Goal: Book appointment/travel/reservation

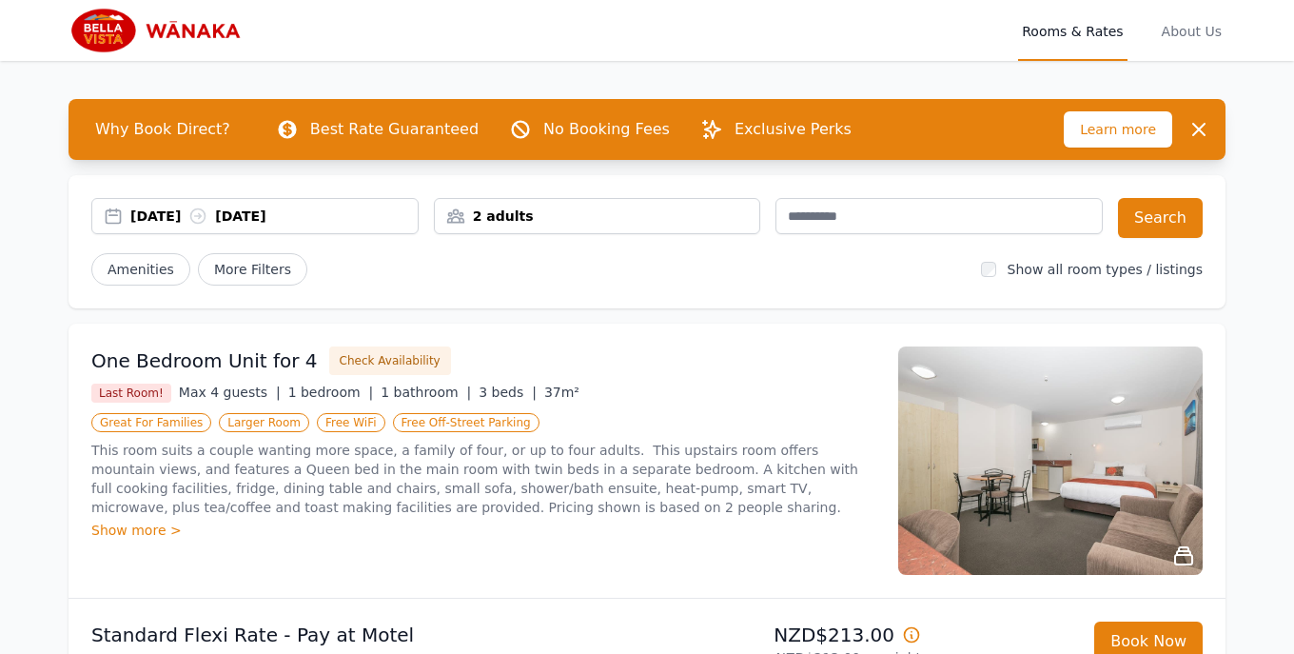
click at [187, 208] on div "[DATE] [DATE]" at bounding box center [273, 215] width 287 height 19
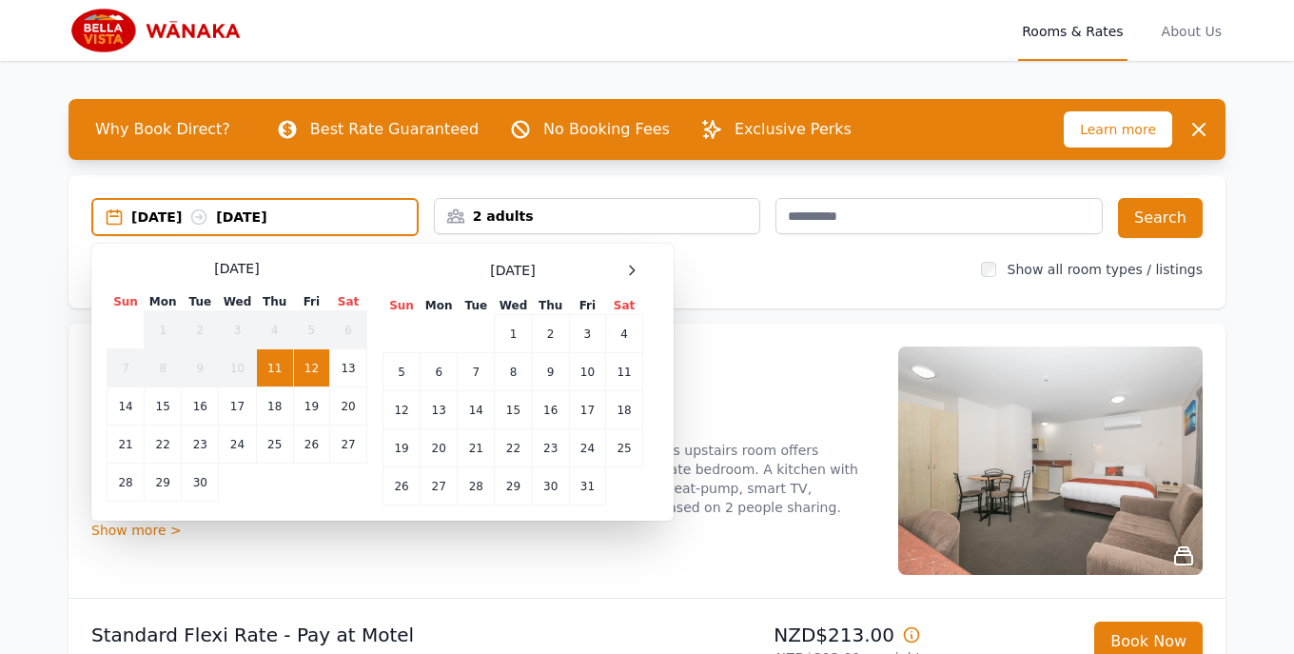
click at [643, 269] on div "[DATE] Sun Mon Tue Wed Thu Fri Sat 1 2 3 4 5 6 7 8 9 10 11 12 13 14 15 16 17 18…" at bounding box center [383, 382] width 552 height 246
click at [637, 267] on icon at bounding box center [631, 270] width 15 height 15
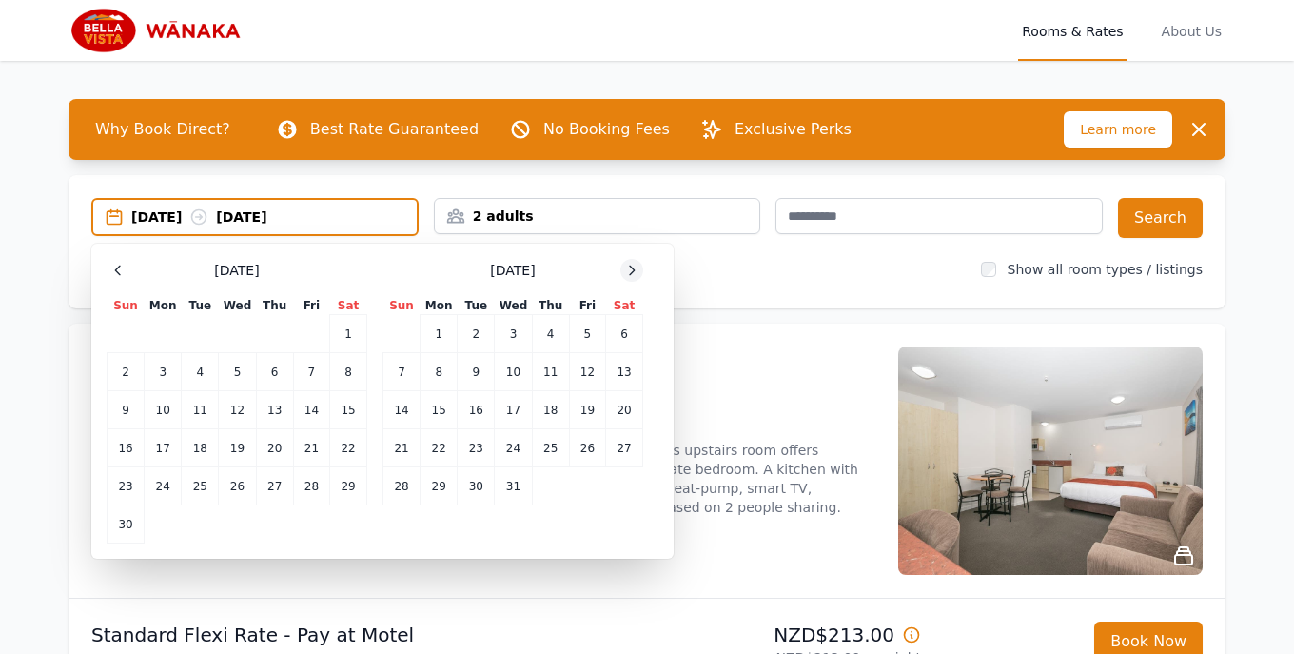
click at [637, 267] on icon at bounding box center [631, 270] width 15 height 15
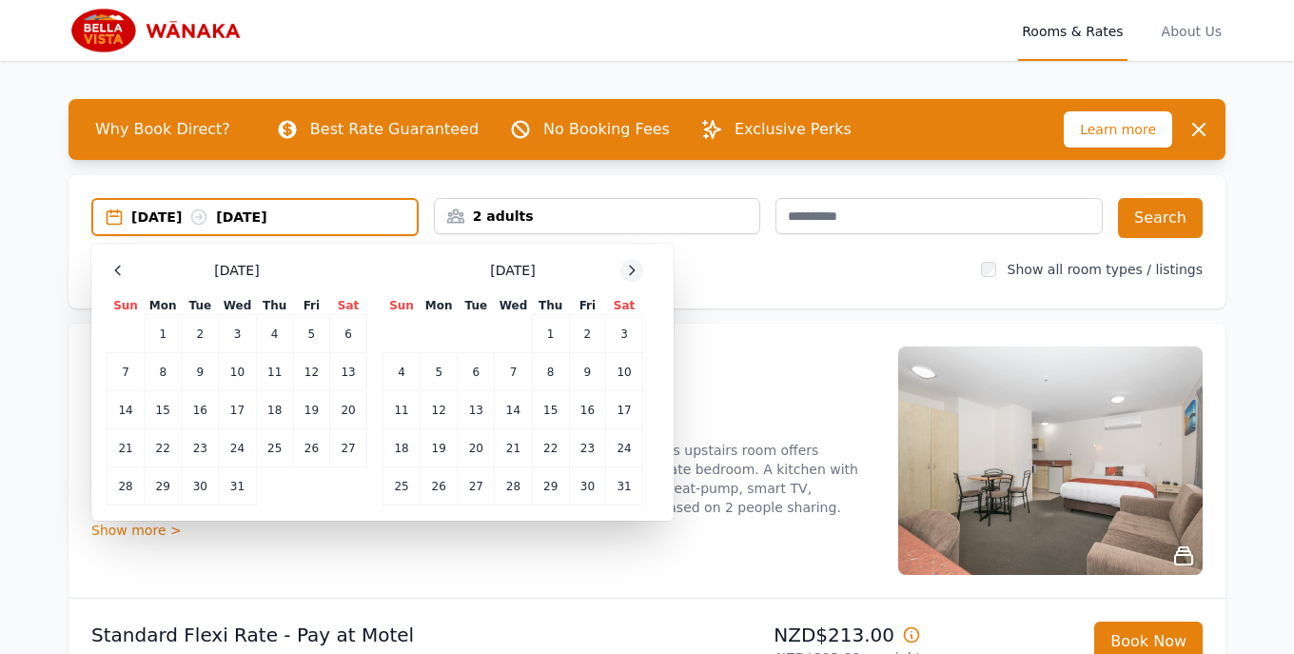
click at [637, 266] on icon at bounding box center [631, 270] width 15 height 15
click at [520, 378] on td "11" at bounding box center [513, 372] width 37 height 38
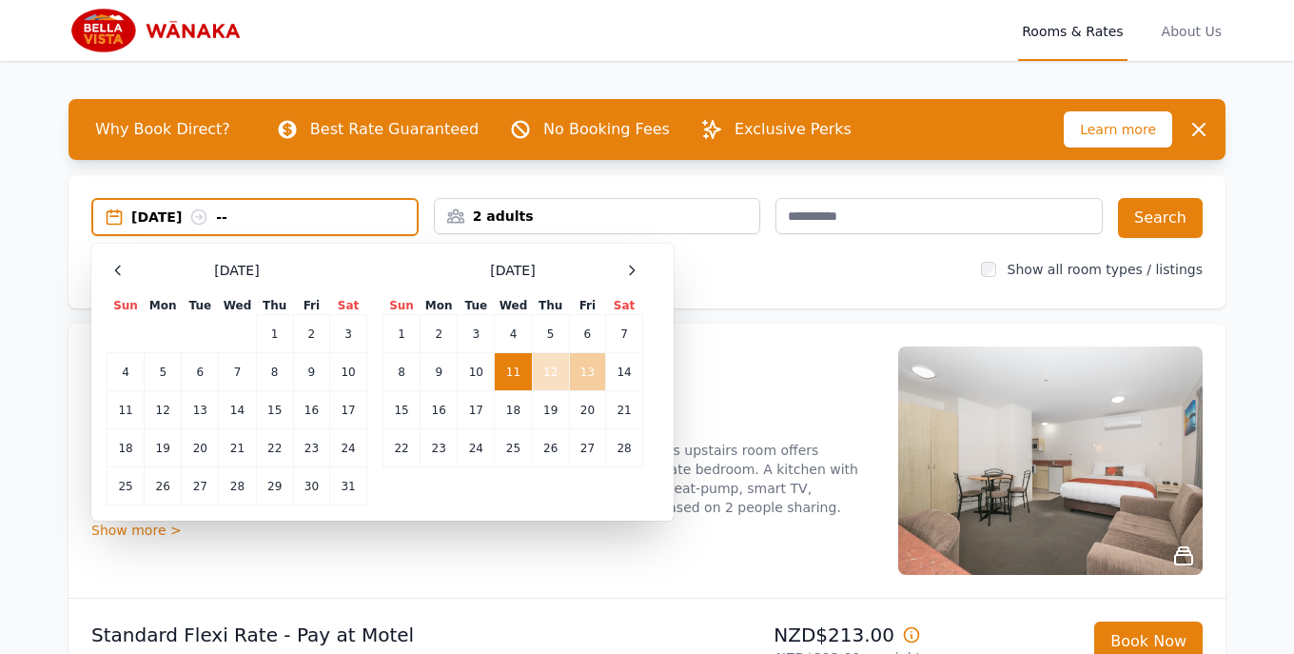
click at [582, 377] on td "13" at bounding box center [587, 372] width 36 height 38
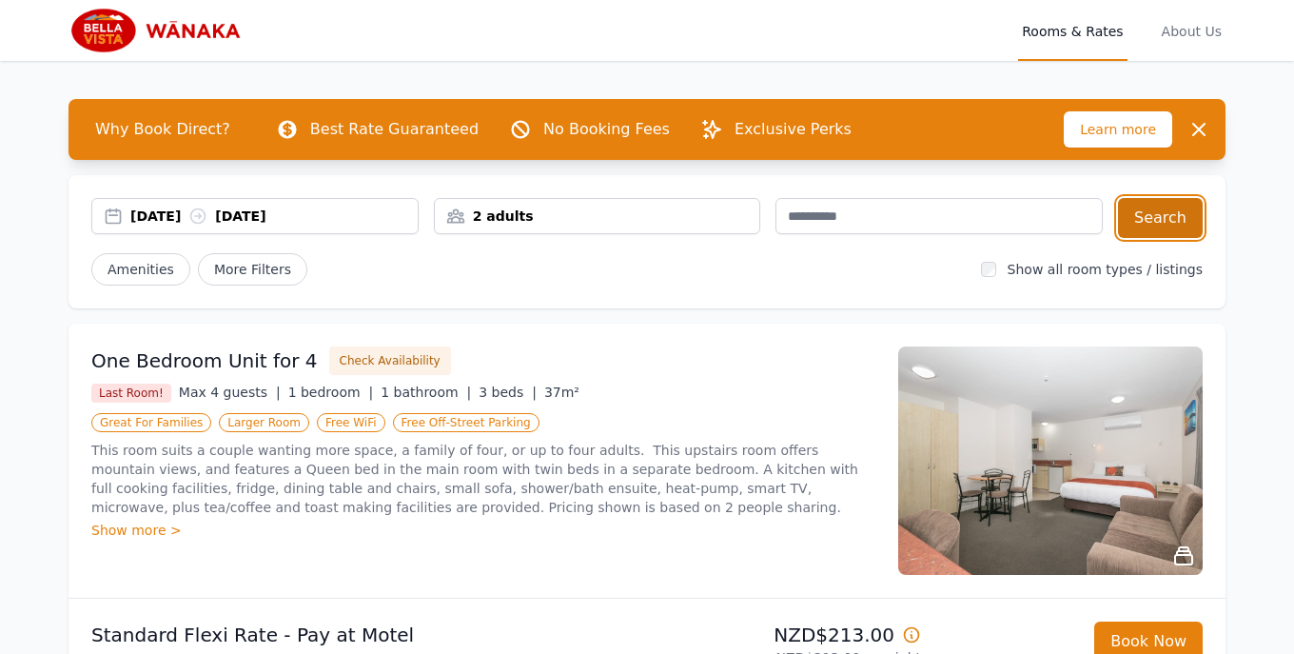
click at [1149, 226] on button "Search" at bounding box center [1160, 218] width 85 height 40
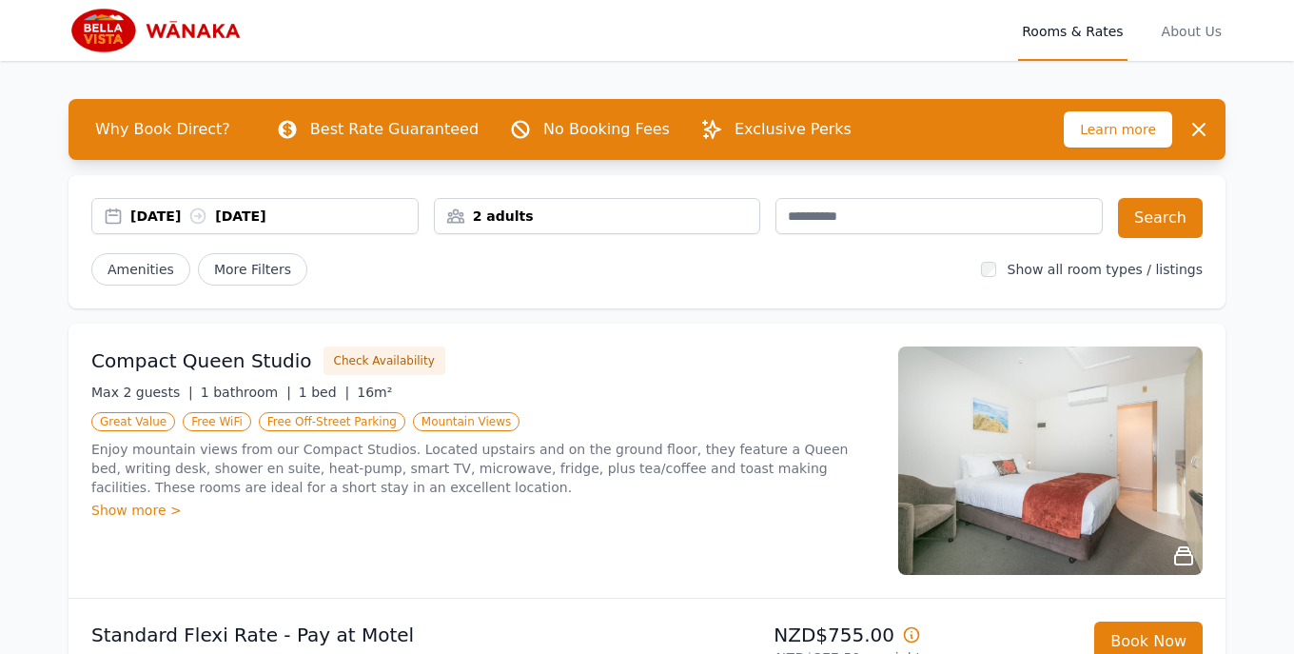
click at [1050, 421] on img at bounding box center [1050, 460] width 304 height 228
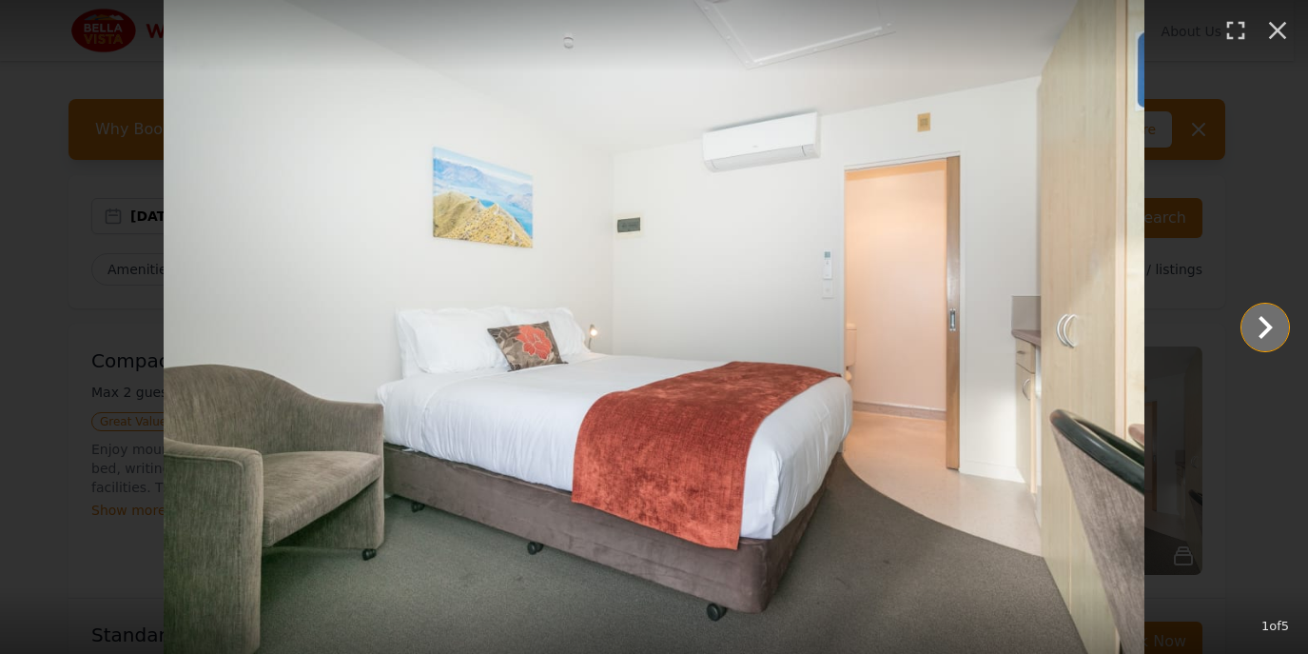
click at [1272, 324] on icon "Show slide 2 of 5" at bounding box center [1266, 327] width 46 height 46
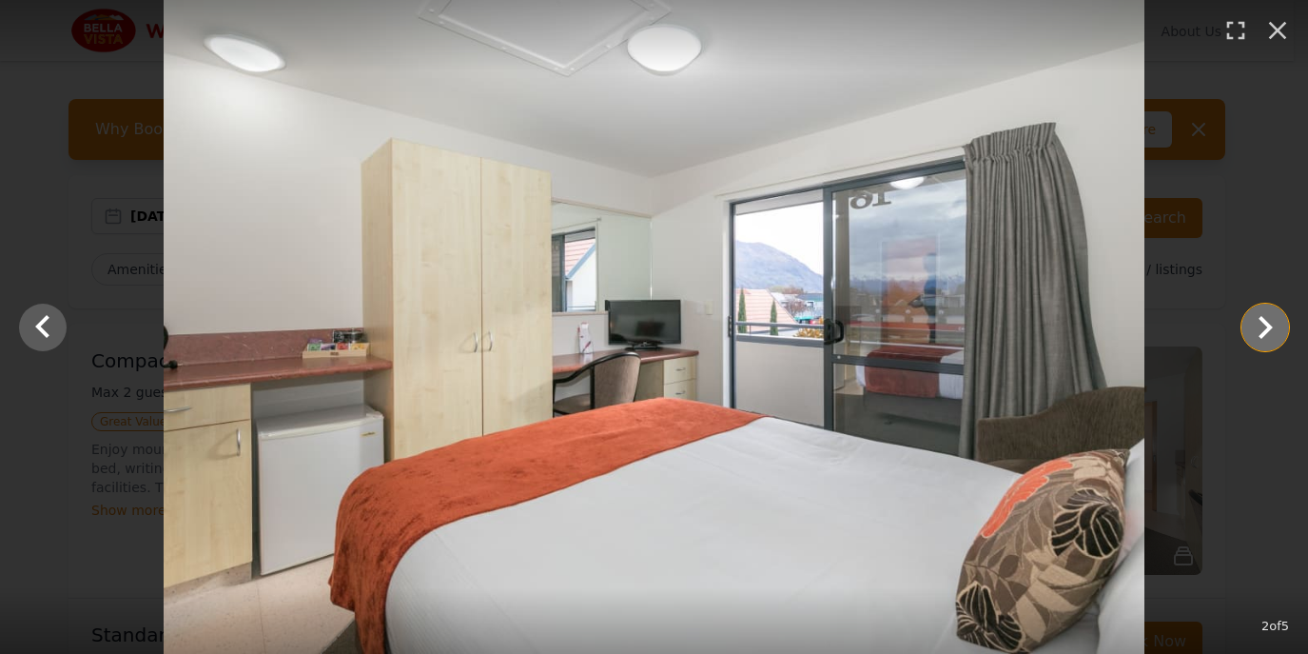
click at [1272, 324] on icon "Show slide 3 of 5" at bounding box center [1266, 327] width 46 height 46
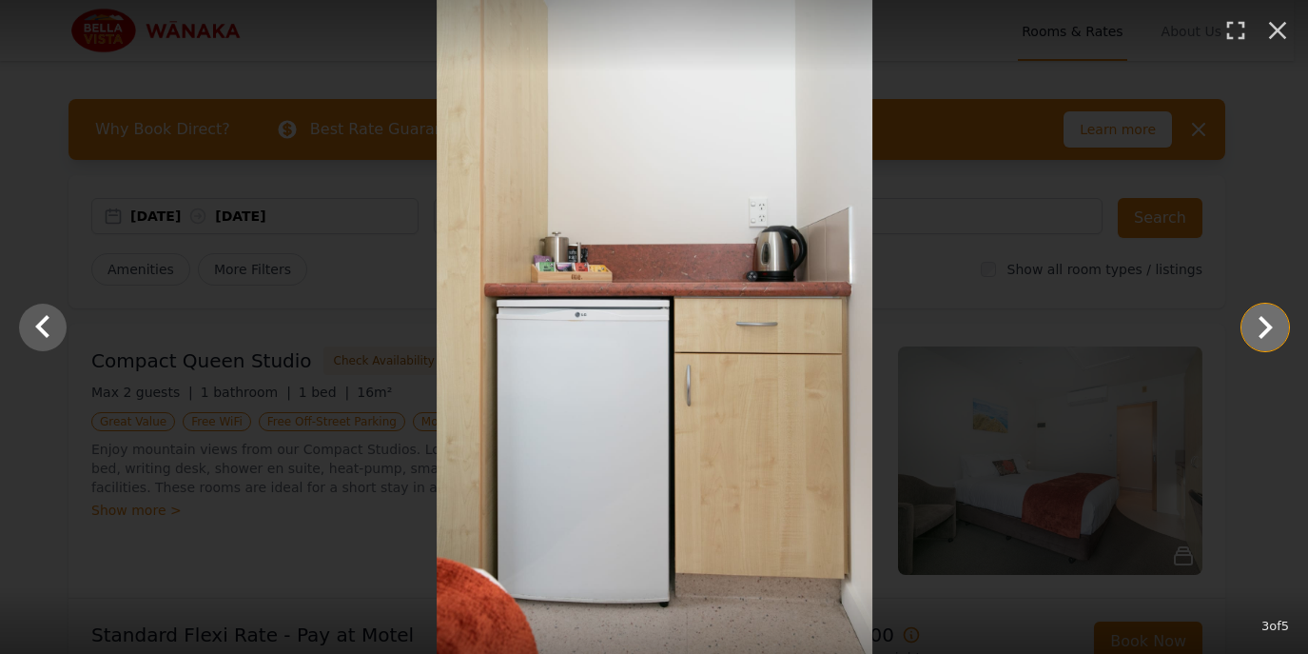
click at [1272, 324] on icon "Show slide 4 of 5" at bounding box center [1266, 327] width 46 height 46
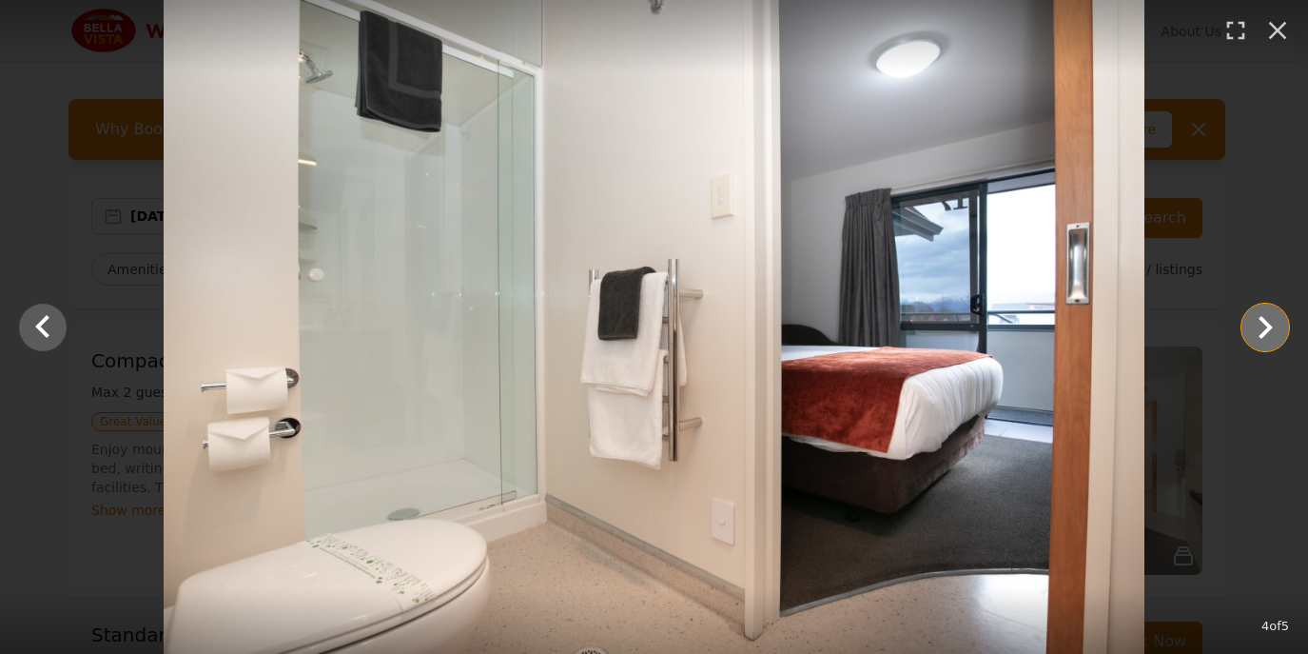
click at [1272, 324] on icon "Show slide 5 of 5" at bounding box center [1266, 327] width 46 height 46
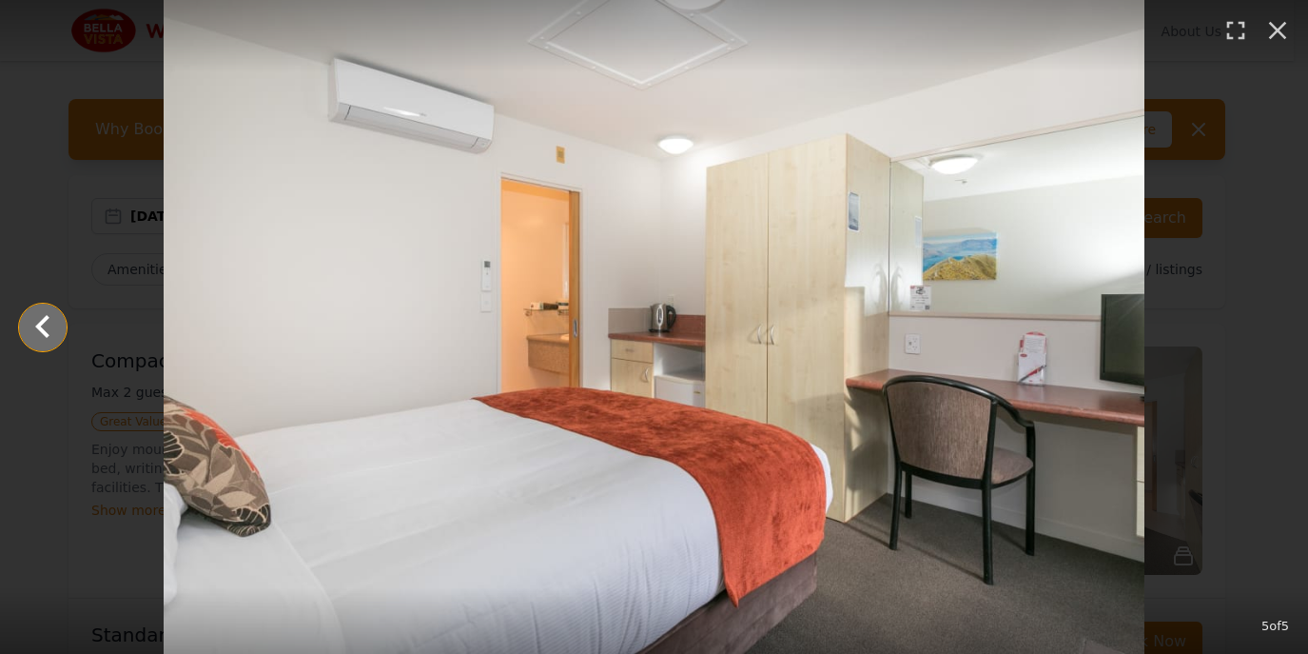
click at [56, 328] on icon "Show slide 4 of 5" at bounding box center [43, 327] width 46 height 46
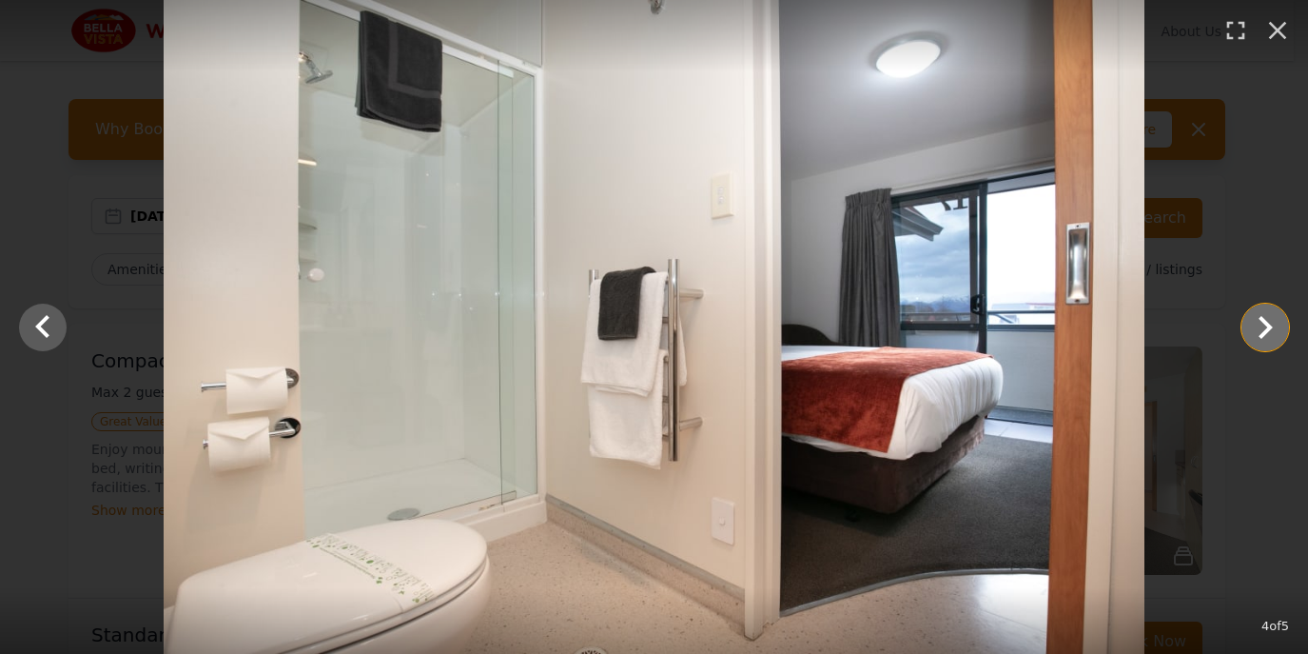
click at [1274, 334] on icon "Show slide 5 of 5" at bounding box center [1266, 327] width 46 height 46
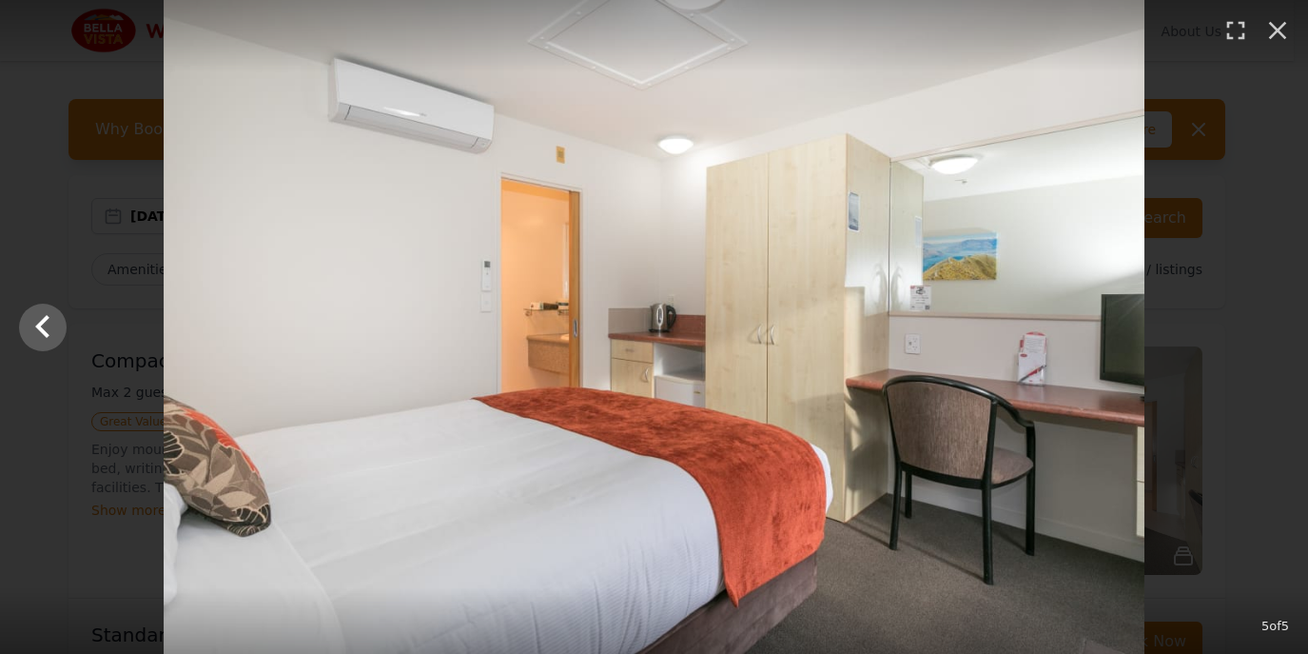
click at [1274, 334] on div at bounding box center [654, 327] width 1308 height 654
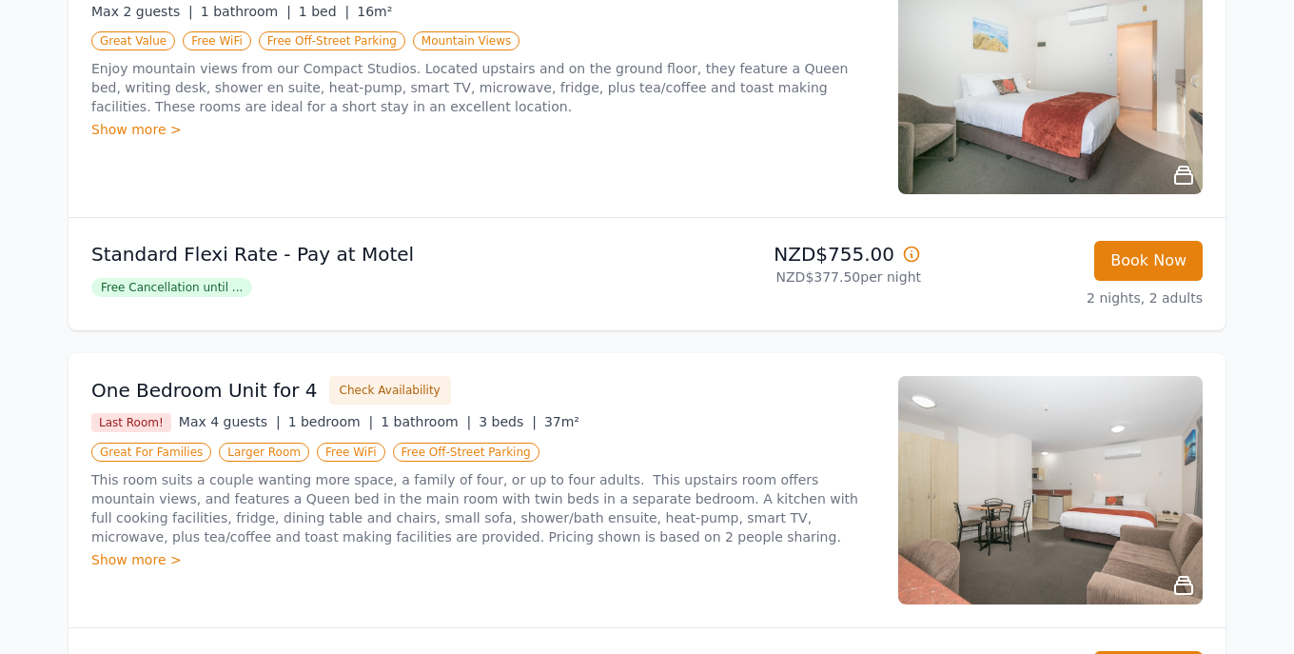
scroll to position [666, 0]
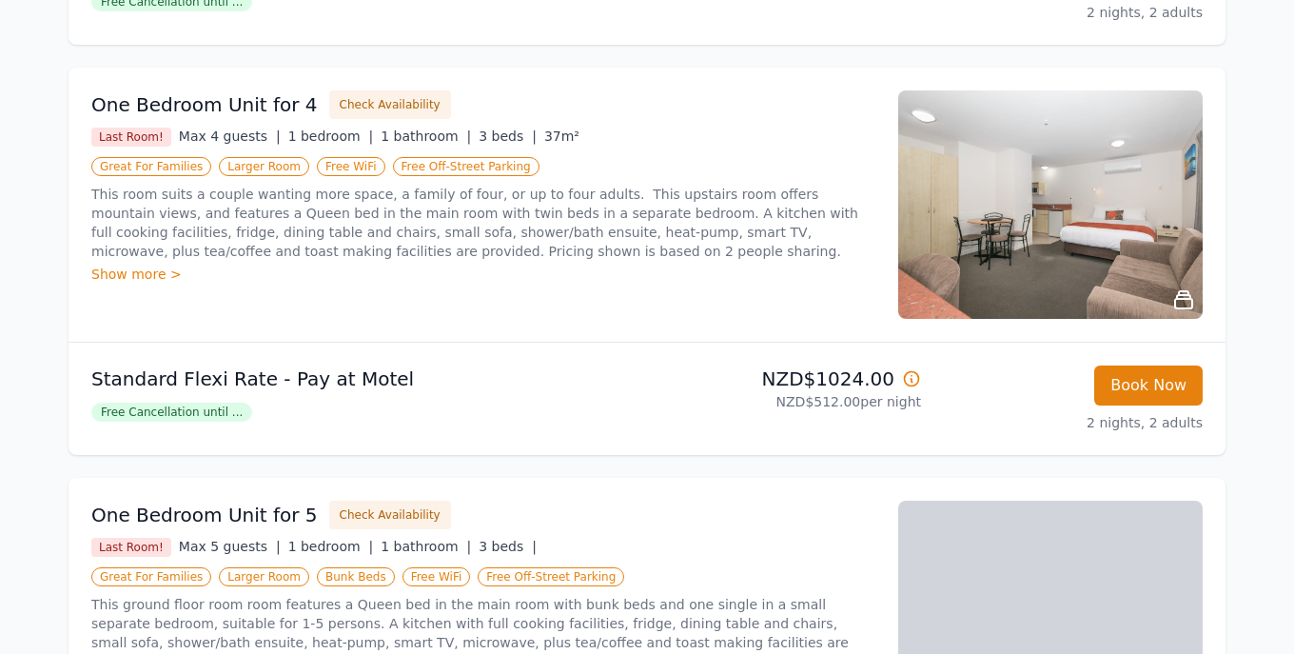
click at [1089, 204] on img at bounding box center [1050, 204] width 304 height 228
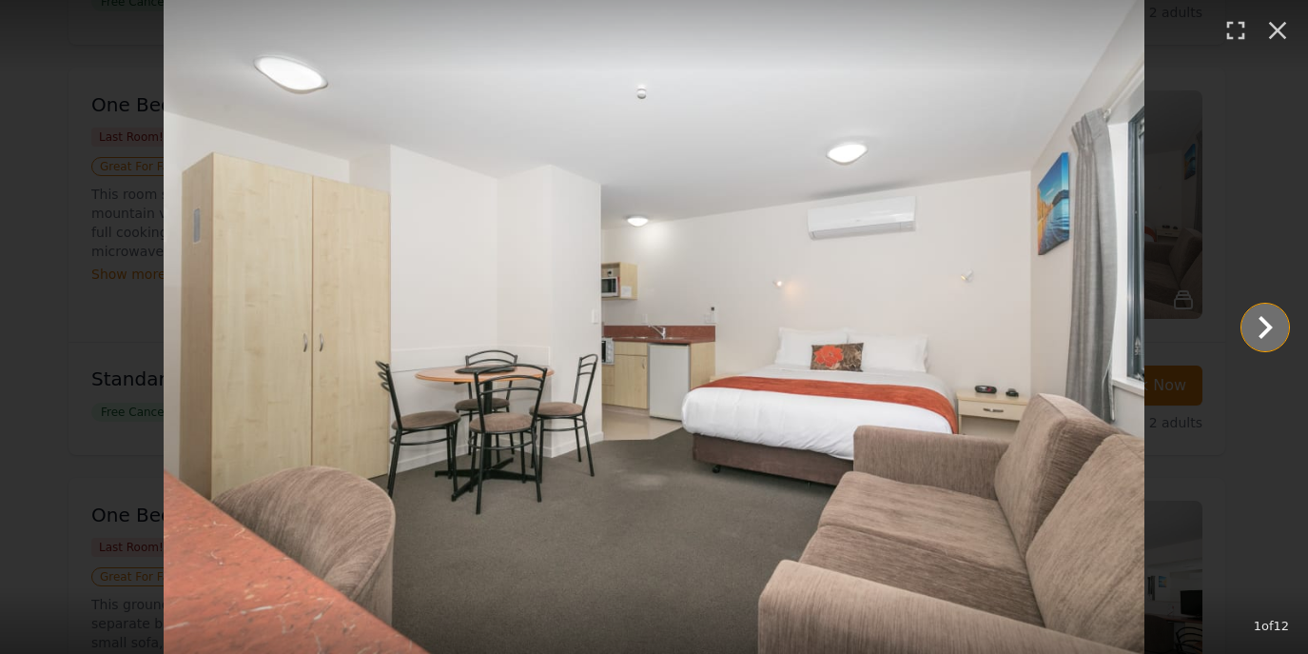
click at [1268, 335] on icon "Show slide 2 of 12" at bounding box center [1266, 327] width 46 height 46
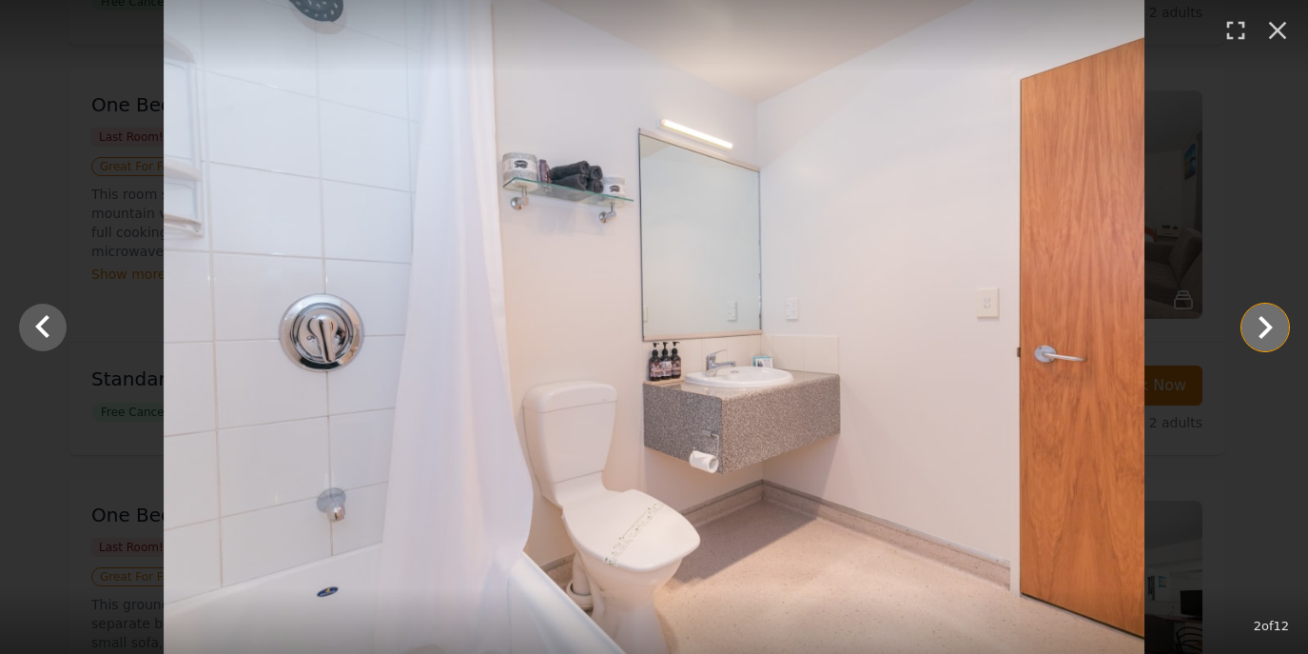
click at [1268, 335] on icon "Show slide 3 of 12" at bounding box center [1266, 327] width 46 height 46
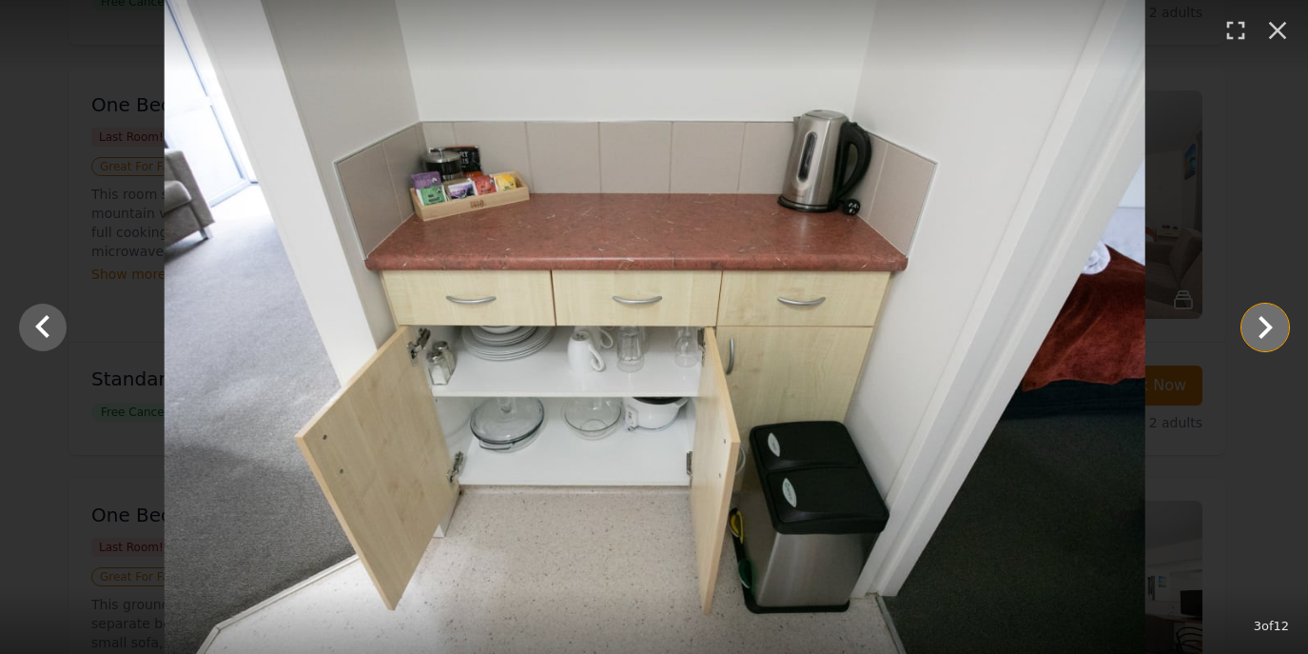
click at [1268, 335] on icon "Show slide 4 of 12" at bounding box center [1266, 327] width 46 height 46
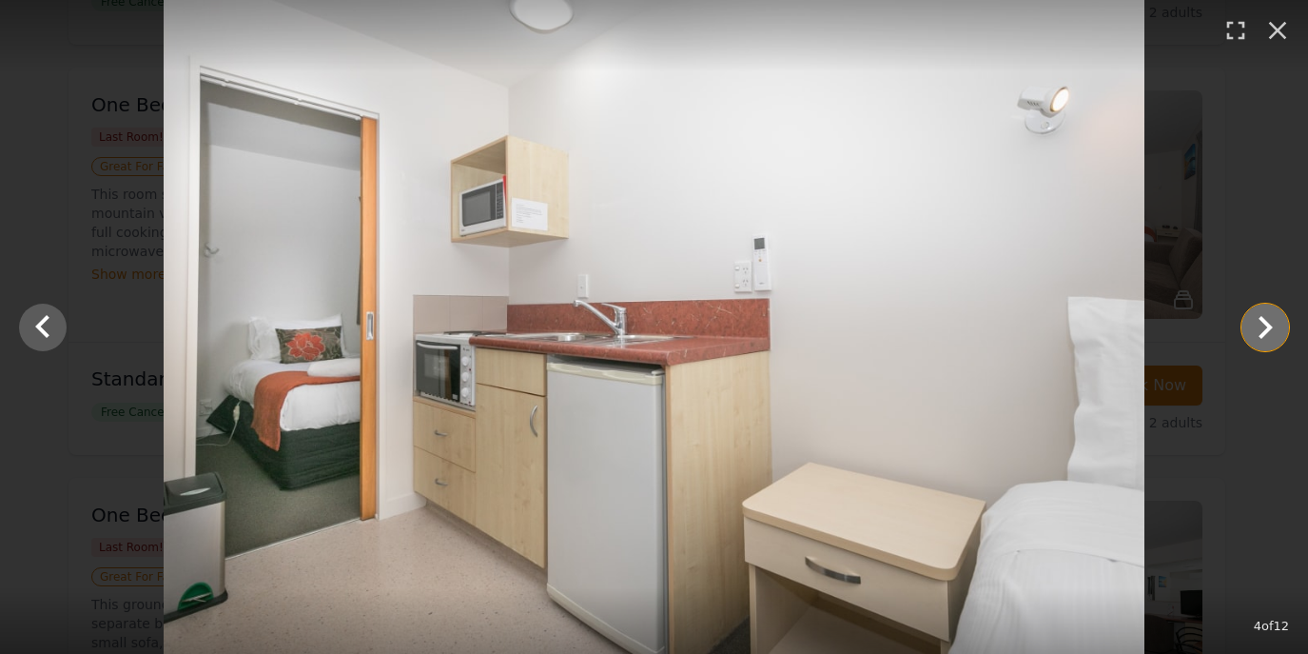
click at [1268, 335] on icon "Show slide 5 of 12" at bounding box center [1266, 327] width 46 height 46
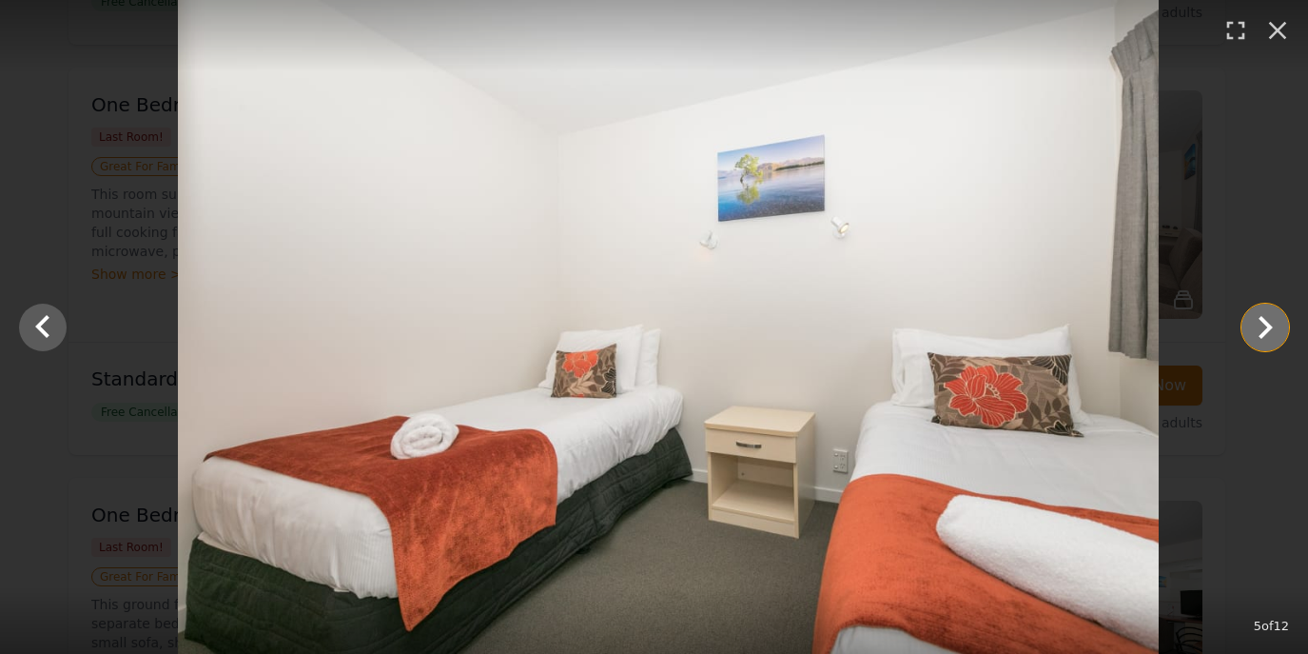
click at [1268, 335] on icon "Show slide 6 of 12" at bounding box center [1266, 327] width 46 height 46
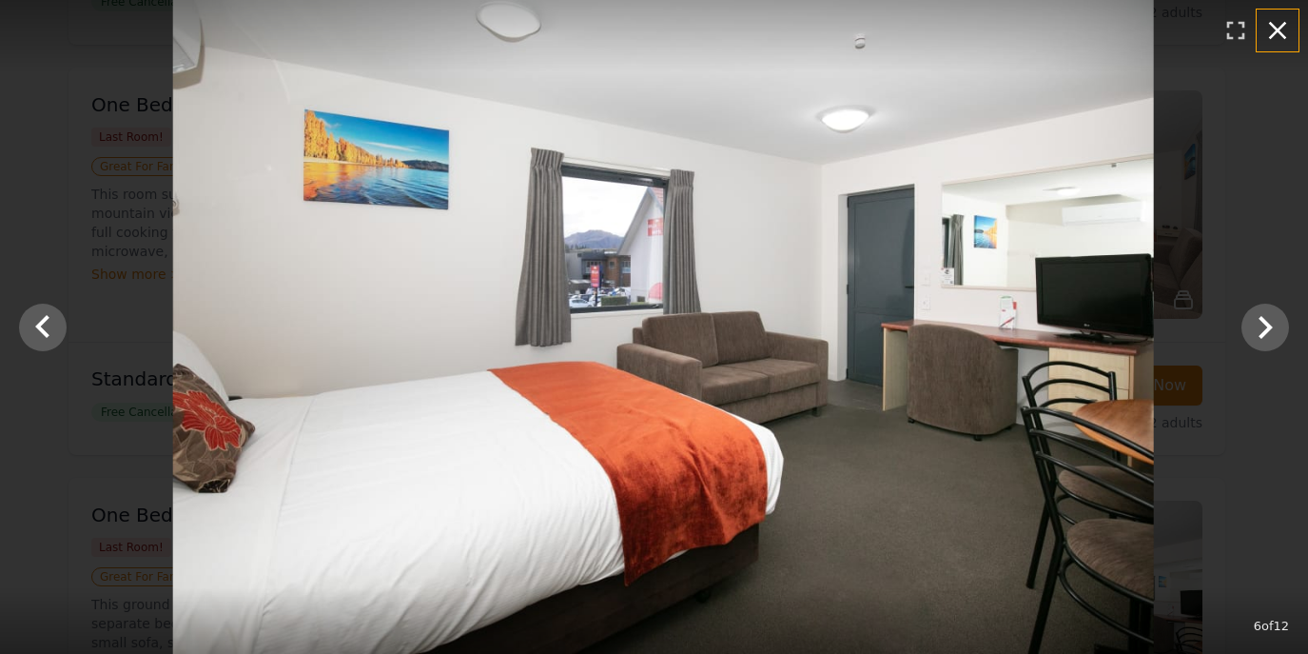
click at [1280, 31] on icon "button" at bounding box center [1278, 31] width 18 height 18
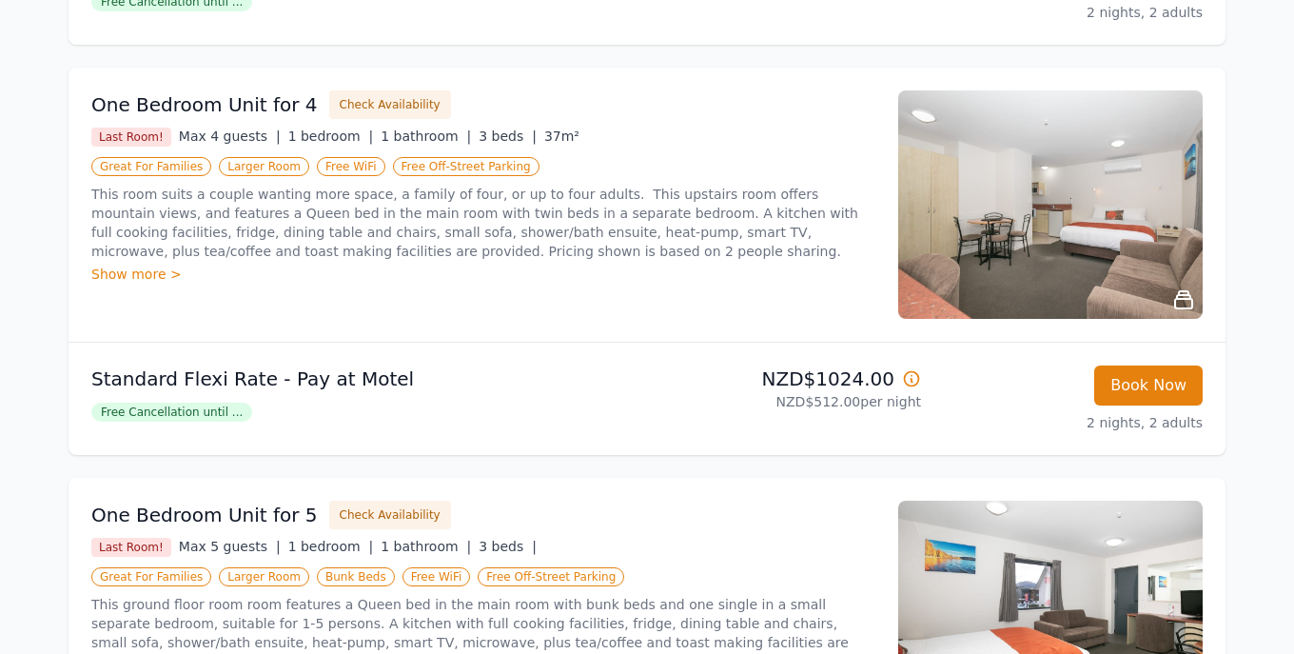
scroll to position [1047, 0]
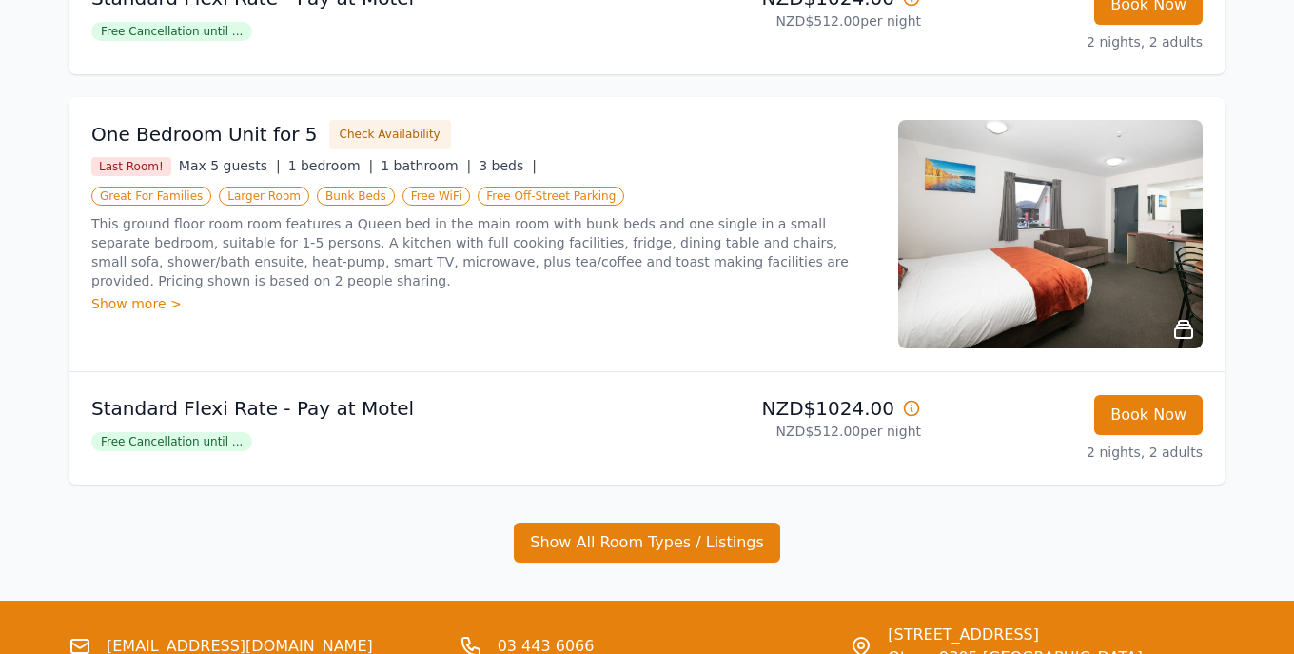
click at [1156, 259] on img at bounding box center [1050, 234] width 304 height 228
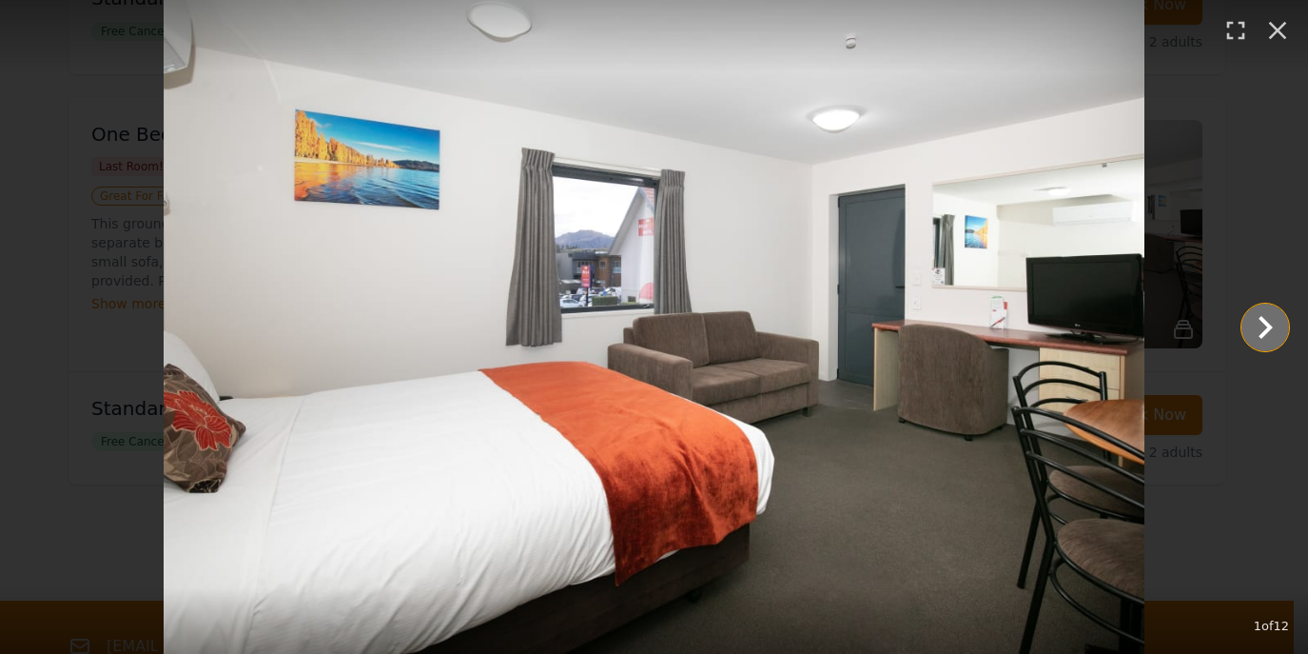
click at [1258, 332] on icon "Show slide 2 of 12" at bounding box center [1266, 327] width 46 height 46
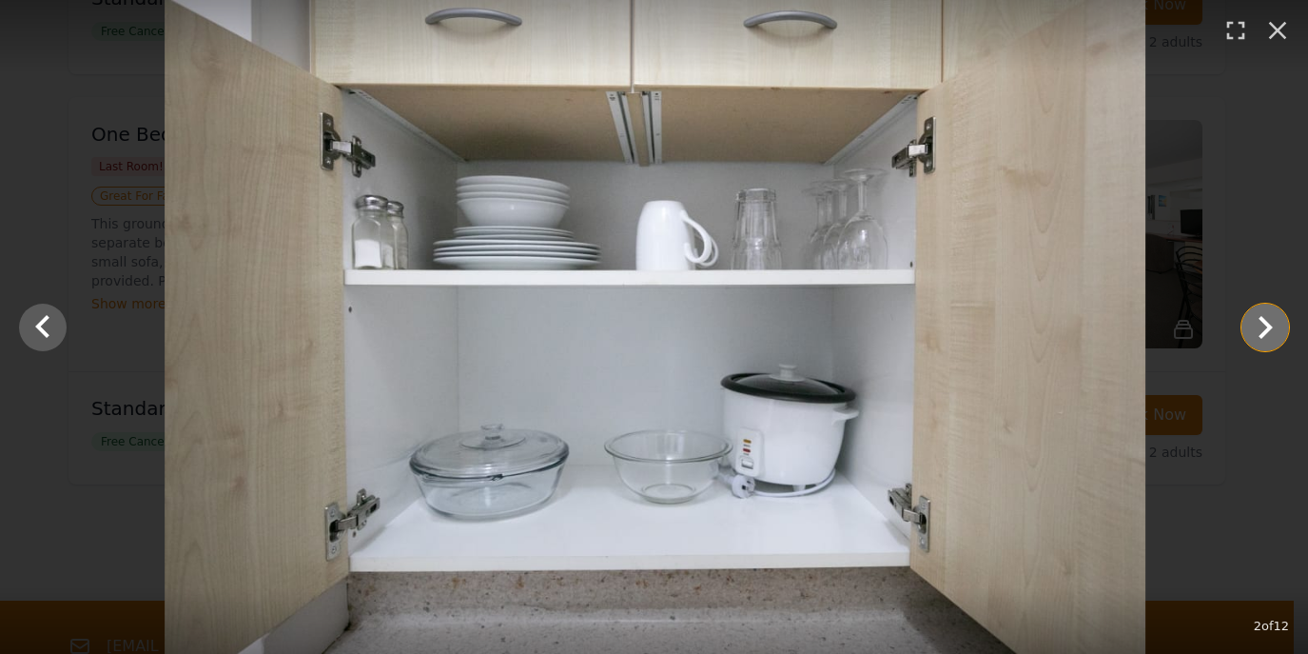
click at [1258, 332] on icon "Show slide 3 of 12" at bounding box center [1266, 327] width 46 height 46
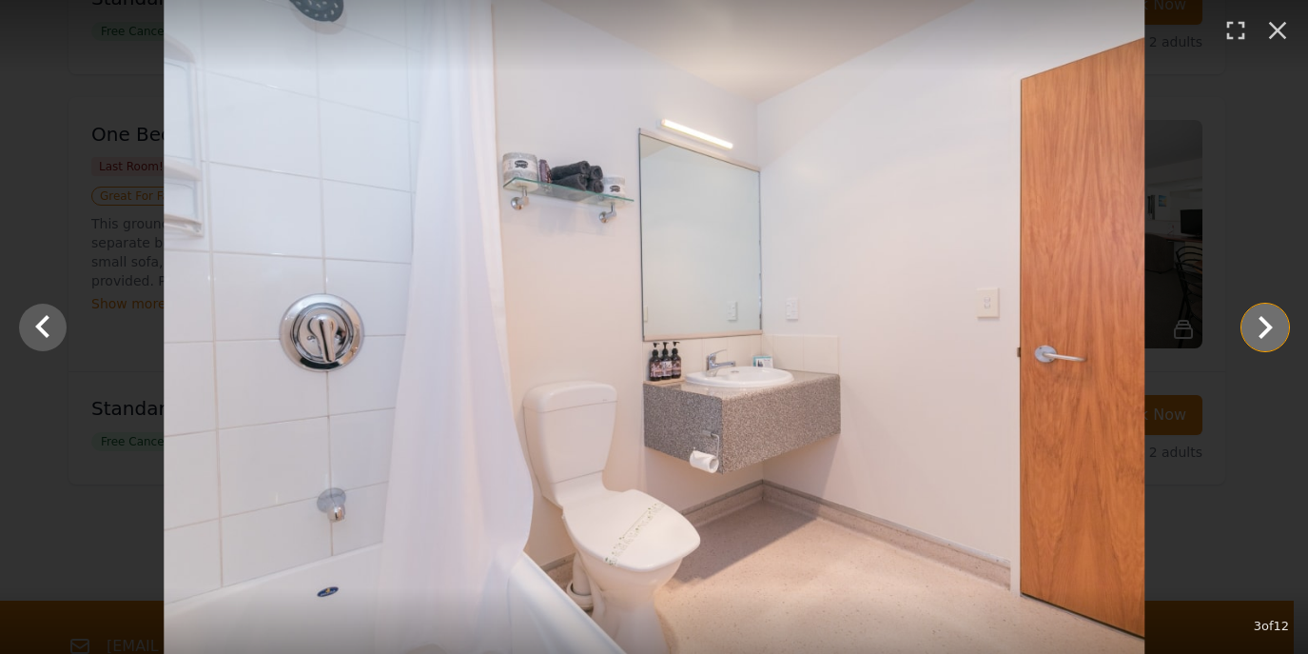
click at [1259, 332] on icon "Show slide 4 of 12" at bounding box center [1266, 327] width 46 height 46
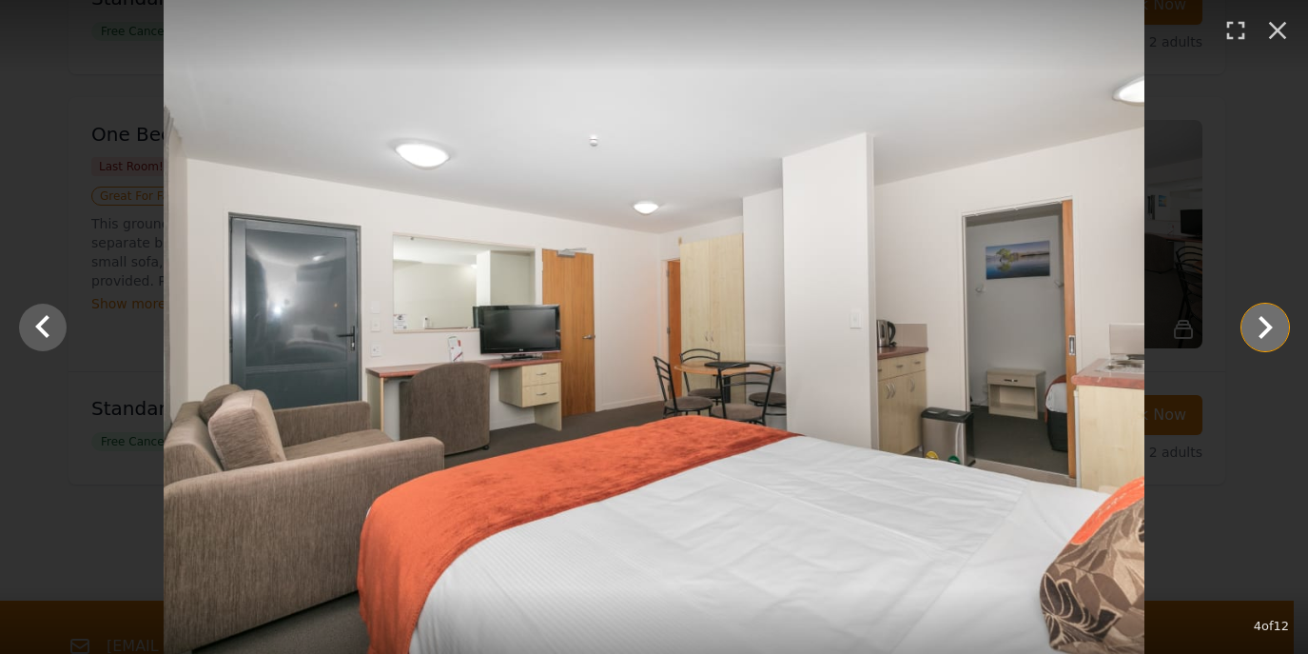
click at [1259, 332] on icon "Show slide 5 of 12" at bounding box center [1266, 327] width 46 height 46
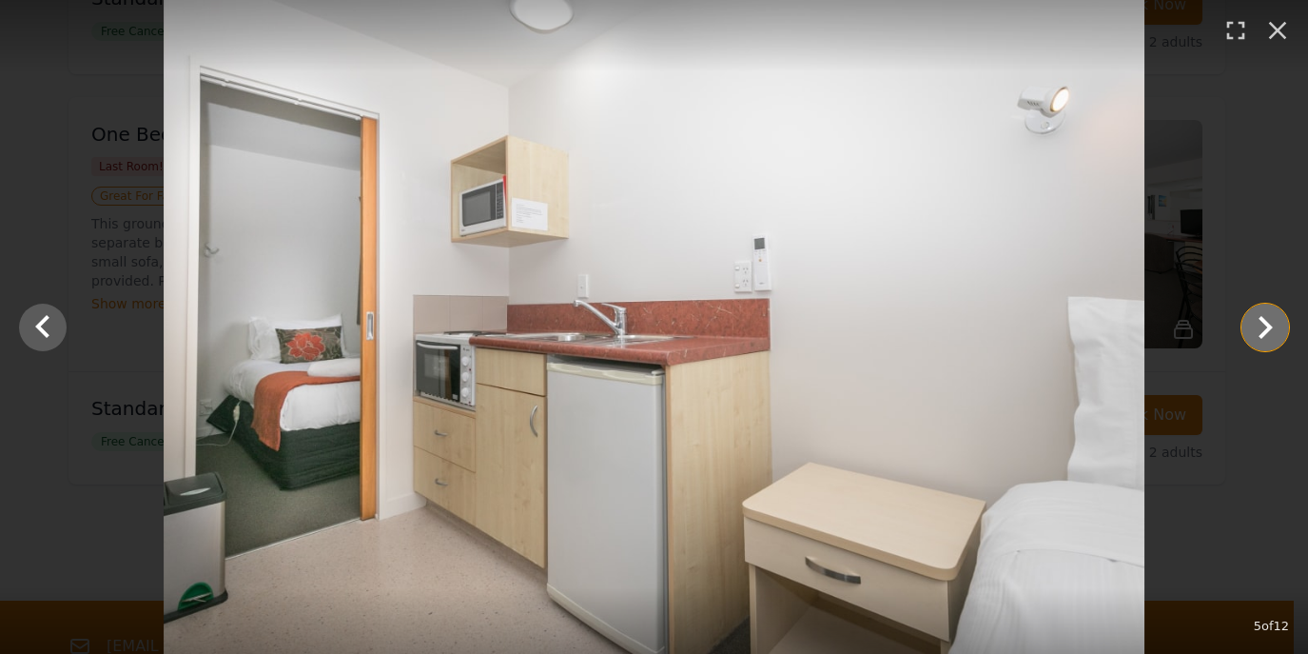
click at [1259, 332] on icon "Show slide 6 of 12" at bounding box center [1266, 327] width 46 height 46
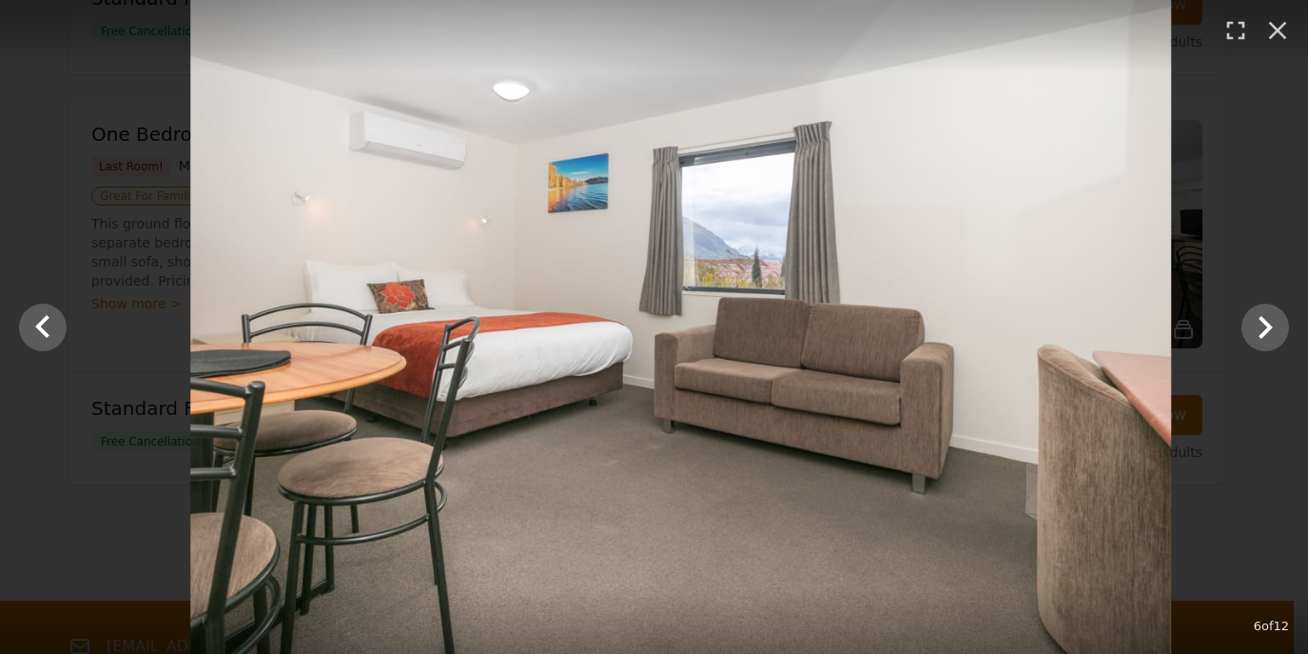
click at [1267, 264] on div at bounding box center [681, 327] width 1308 height 654
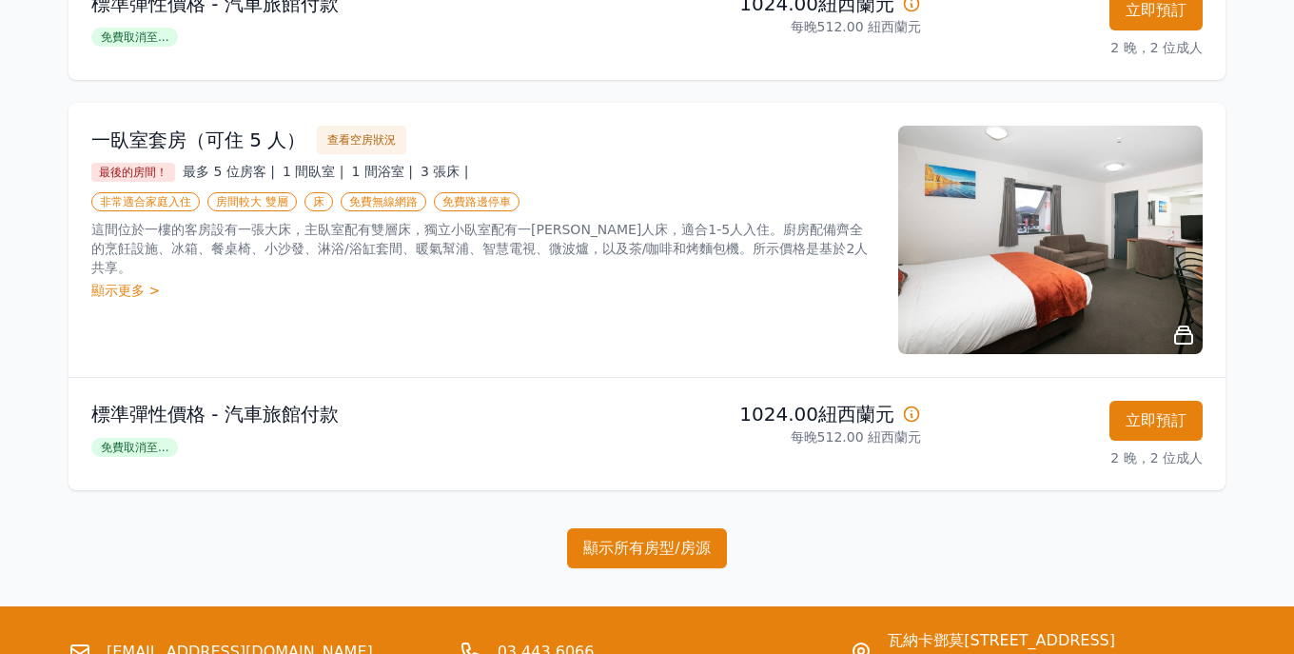
click at [109, 283] on font "顯示更多 >" at bounding box center [125, 290] width 69 height 15
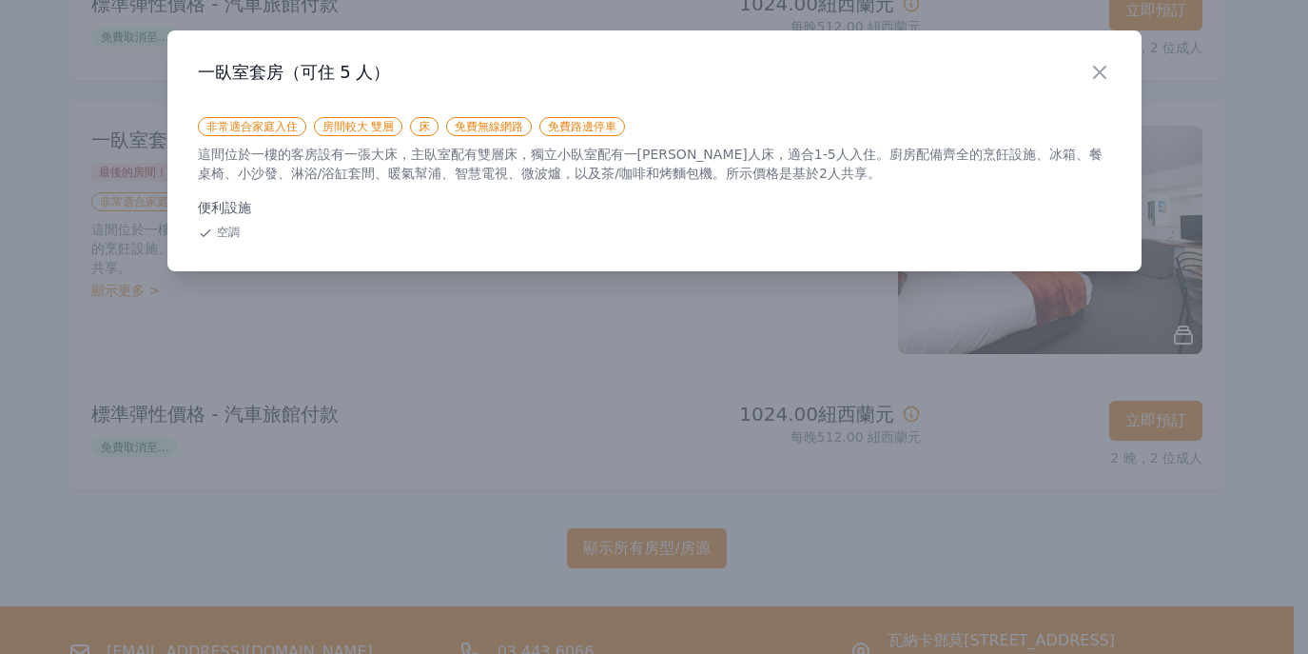
click at [569, 386] on div at bounding box center [654, 327] width 1308 height 654
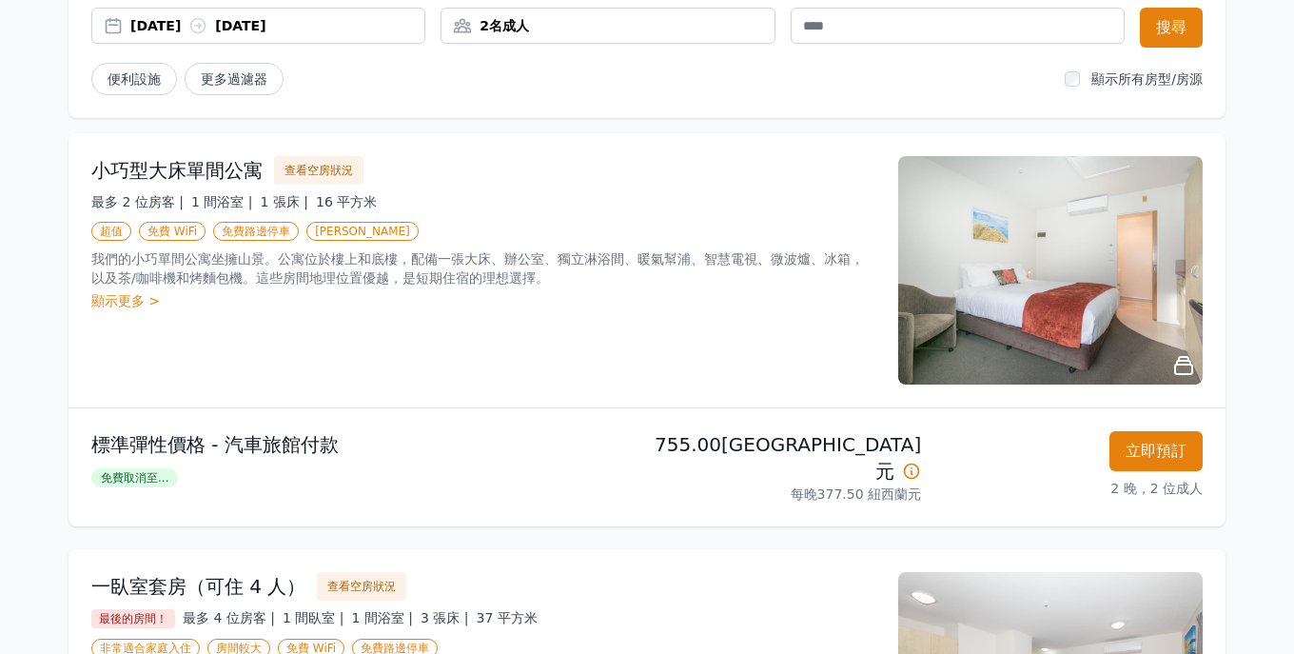
scroll to position [0, 0]
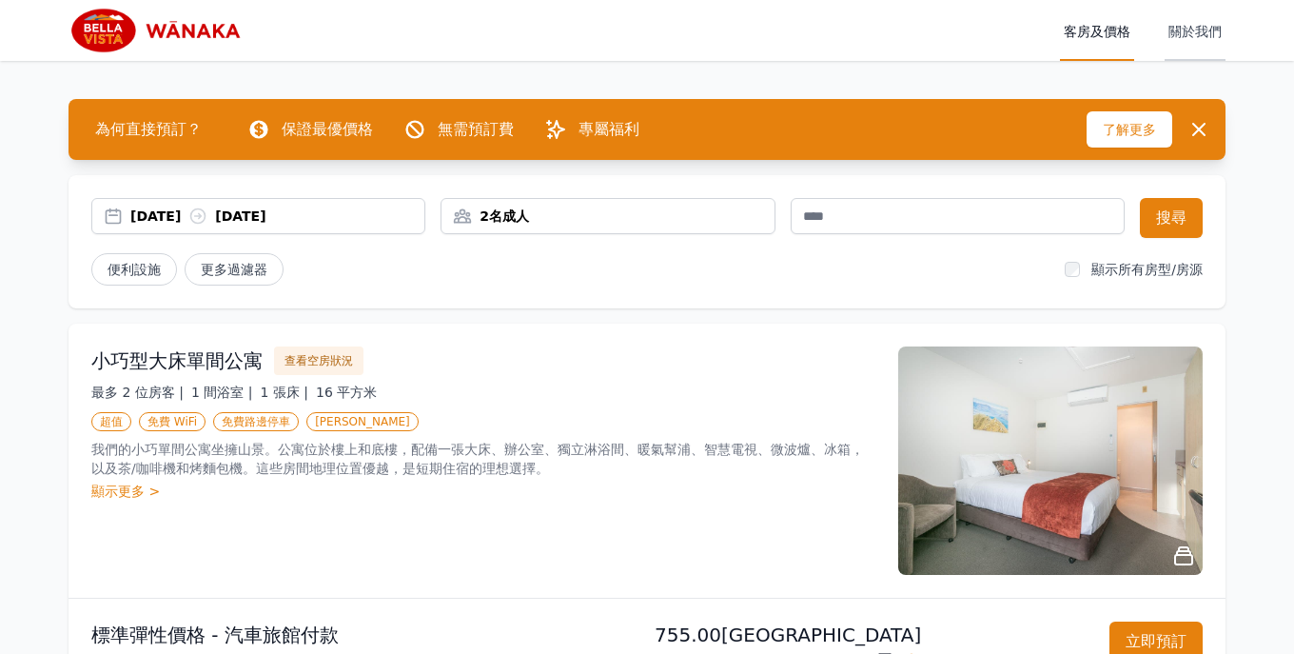
click at [1188, 34] on font "關於我們" at bounding box center [1195, 31] width 53 height 15
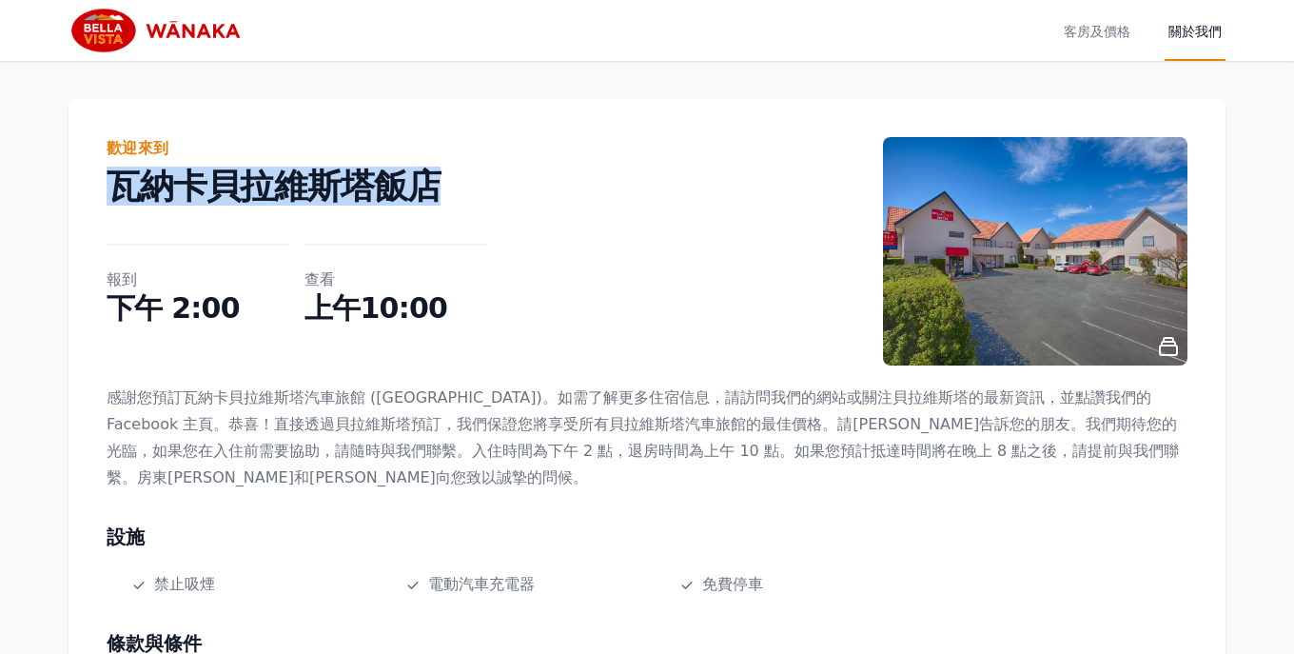
drag, startPoint x: 118, startPoint y: 193, endPoint x: 521, endPoint y: 197, distance: 403.5
click at [521, 197] on p "瓦納卡貝拉維斯塔飯店" at bounding box center [495, 186] width 776 height 38
copy font "瓦納卡貝拉維斯塔飯店"
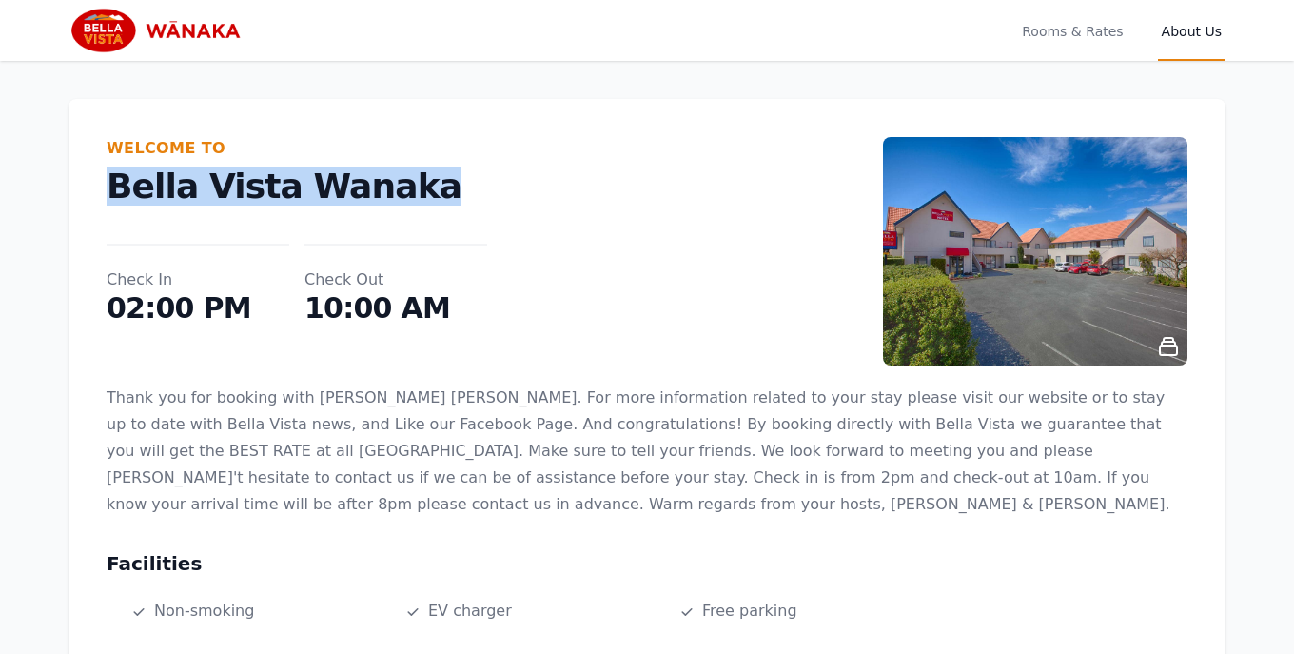
drag, startPoint x: 431, startPoint y: 191, endPoint x: 93, endPoint y: 189, distance: 337.8
copy p "Bella Vista Wanaka"
